Goal: Task Accomplishment & Management: Complete application form

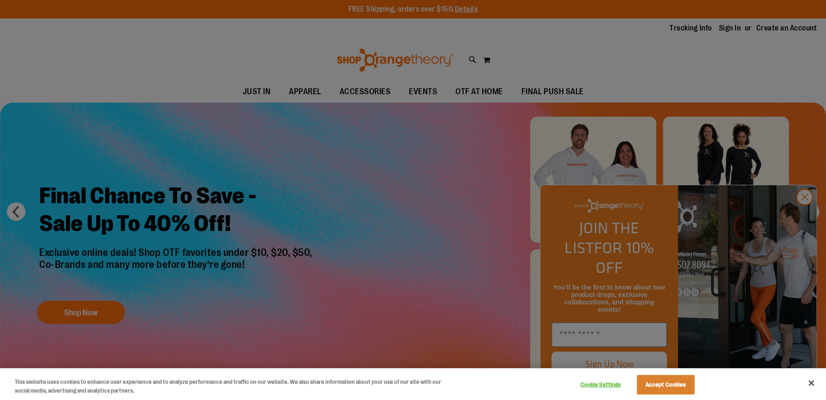
click at [805, 221] on div at bounding box center [413, 200] width 826 height 400
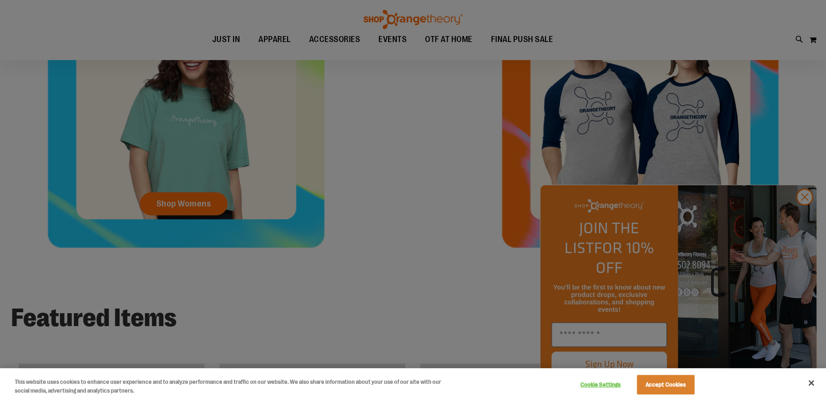
scroll to position [503, 0]
click at [800, 217] on div at bounding box center [413, 200] width 826 height 400
click at [812, 380] on button "Close" at bounding box center [811, 383] width 20 height 20
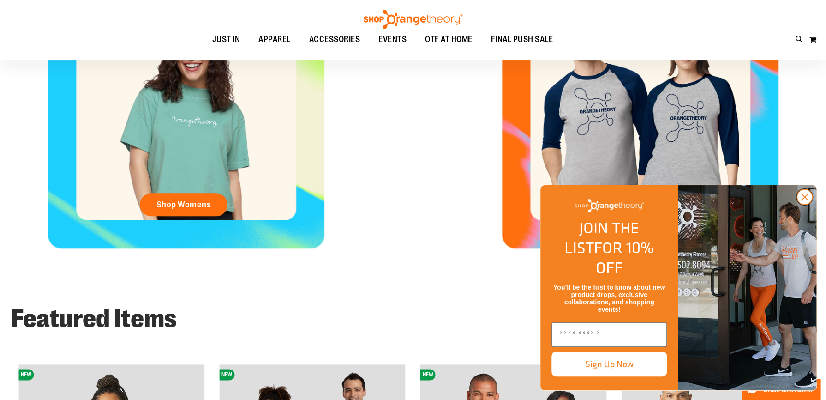
drag, startPoint x: 802, startPoint y: 221, endPoint x: 799, endPoint y: 216, distance: 5.8
click at [801, 205] on icon "Close dialog" at bounding box center [805, 197] width 16 height 16
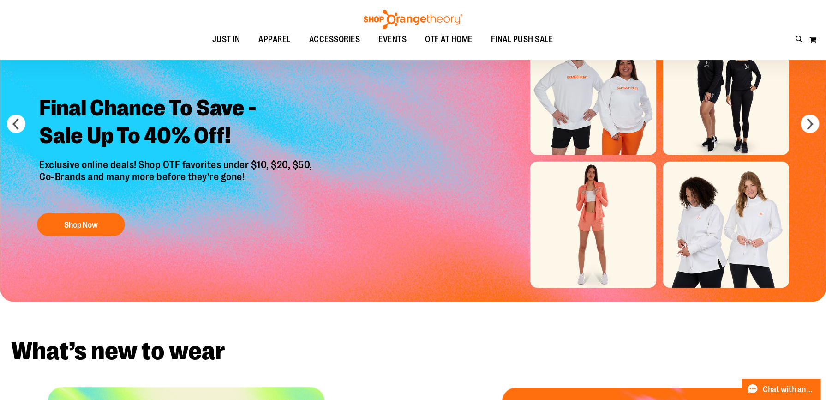
scroll to position [0, 0]
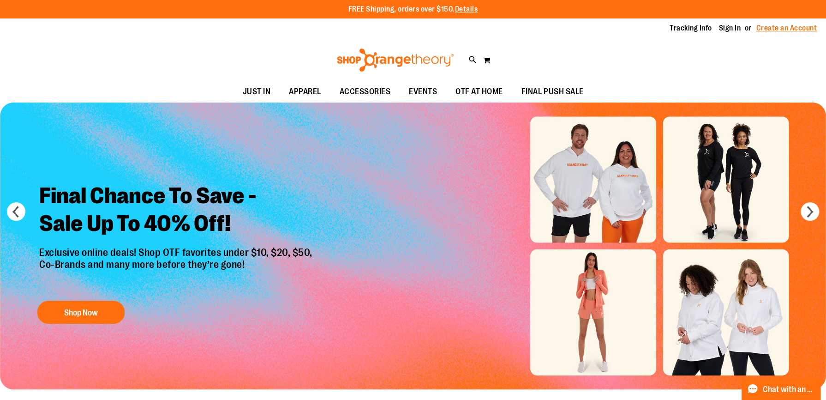
click at [778, 25] on link "Create an Account" at bounding box center [787, 28] width 61 height 10
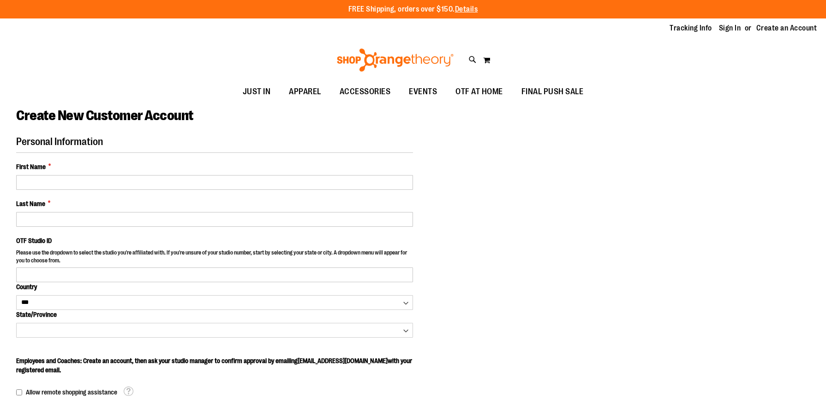
select select "***"
